Goal: Find specific page/section: Find specific page/section

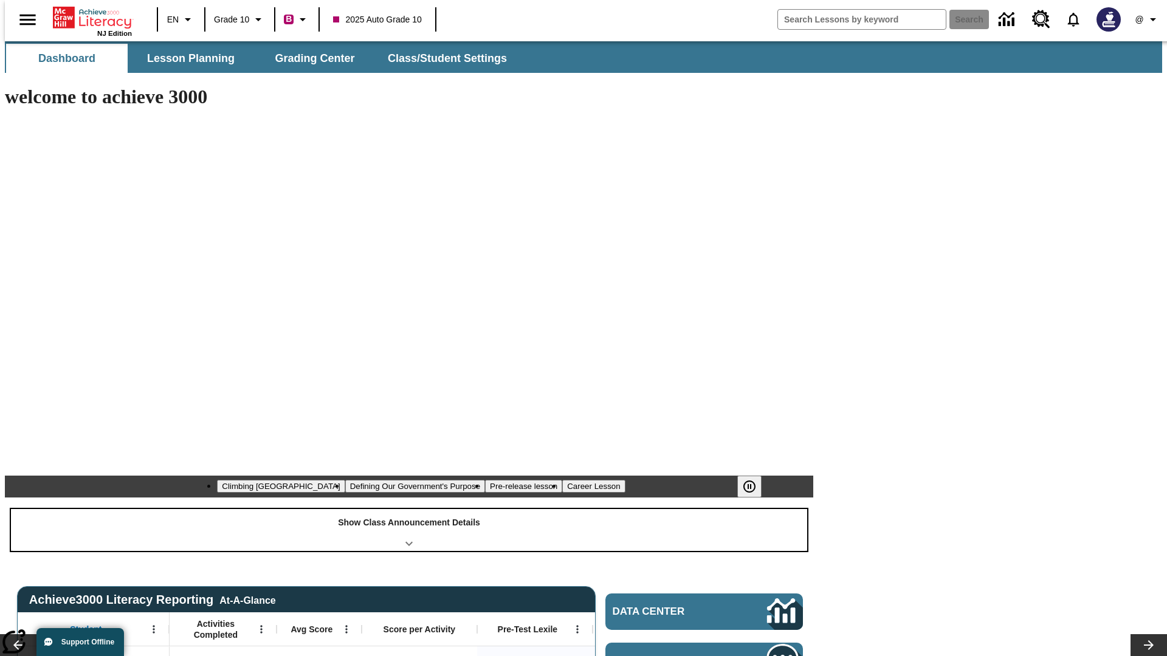
click at [409, 509] on div "Show Class Announcement Details" at bounding box center [409, 530] width 796 height 42
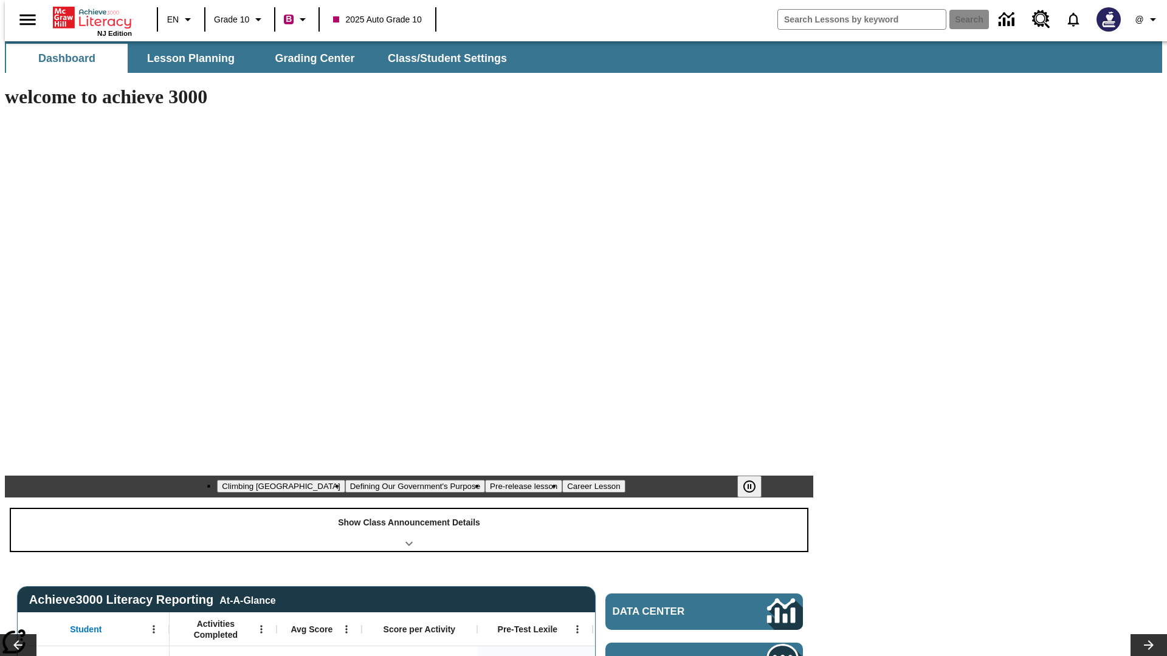
click at [409, 509] on div "Show Class Announcement Details" at bounding box center [409, 530] width 796 height 42
